Goal: Task Accomplishment & Management: Manage account settings

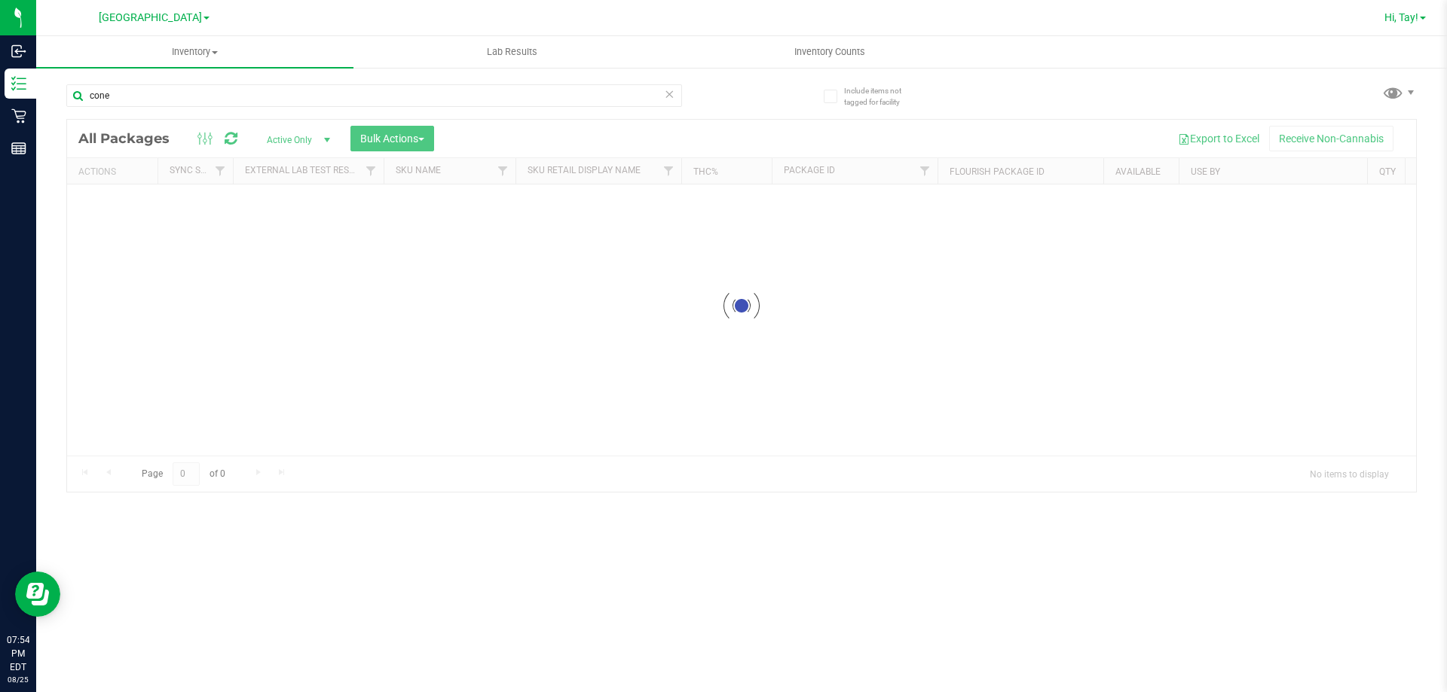
click at [1415, 20] on span "Hi, Tay!" at bounding box center [1401, 17] width 34 height 12
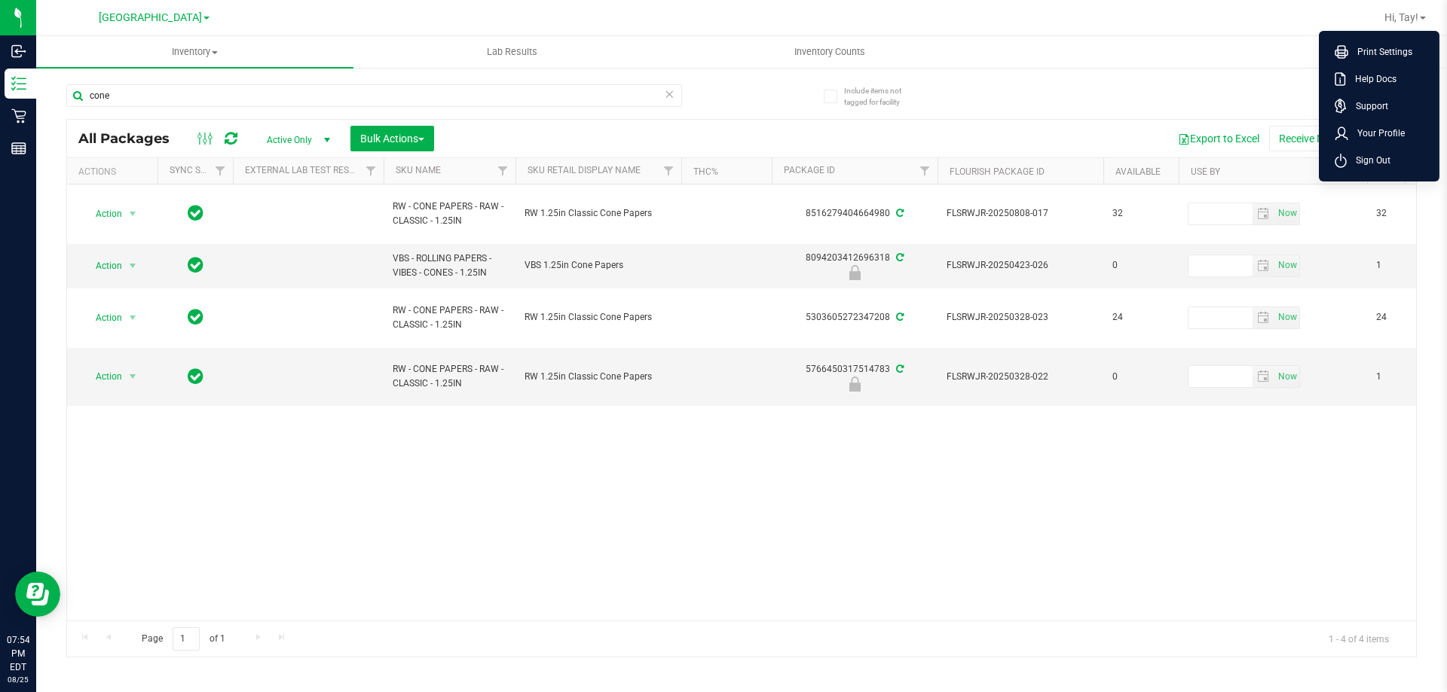
click at [1359, 160] on span "Sign Out" at bounding box center [1369, 160] width 44 height 15
